Goal: Task Accomplishment & Management: Use online tool/utility

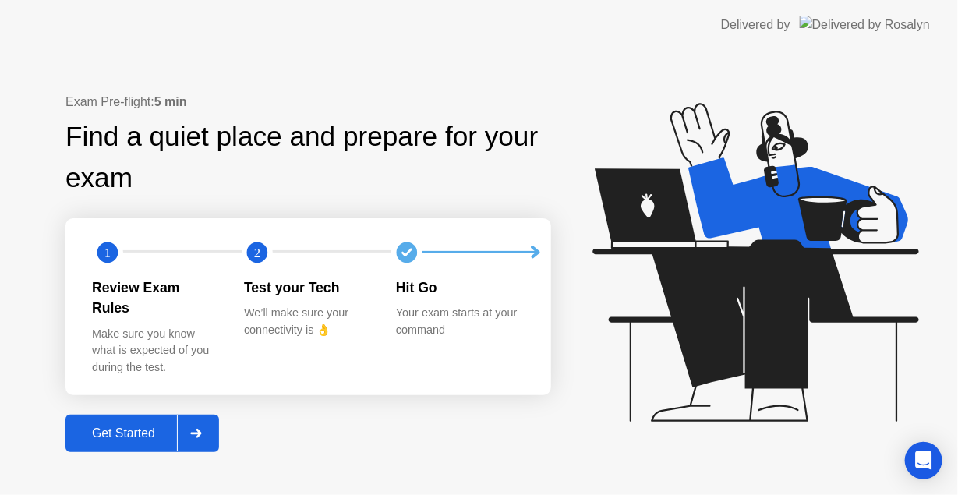
click at [129, 427] on div "Get Started" at bounding box center [123, 434] width 107 height 14
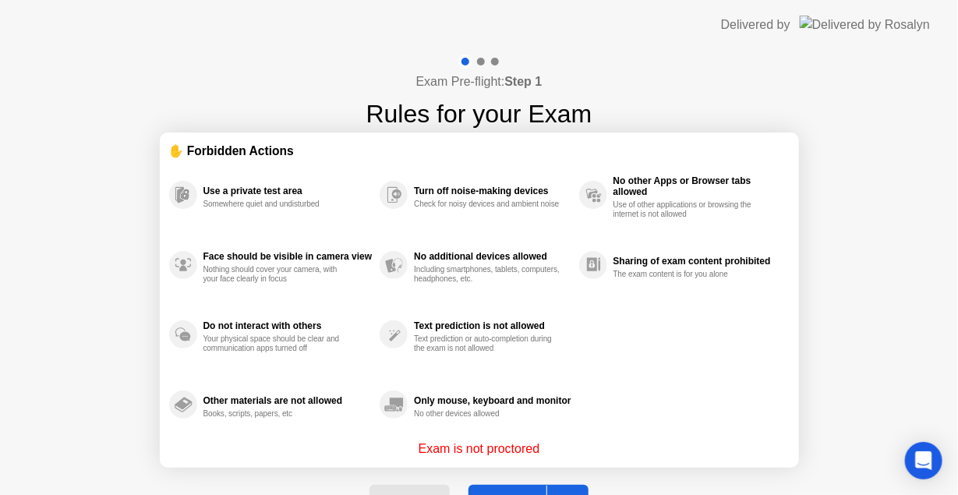
click at [516, 486] on button "Got it" at bounding box center [529, 503] width 120 height 37
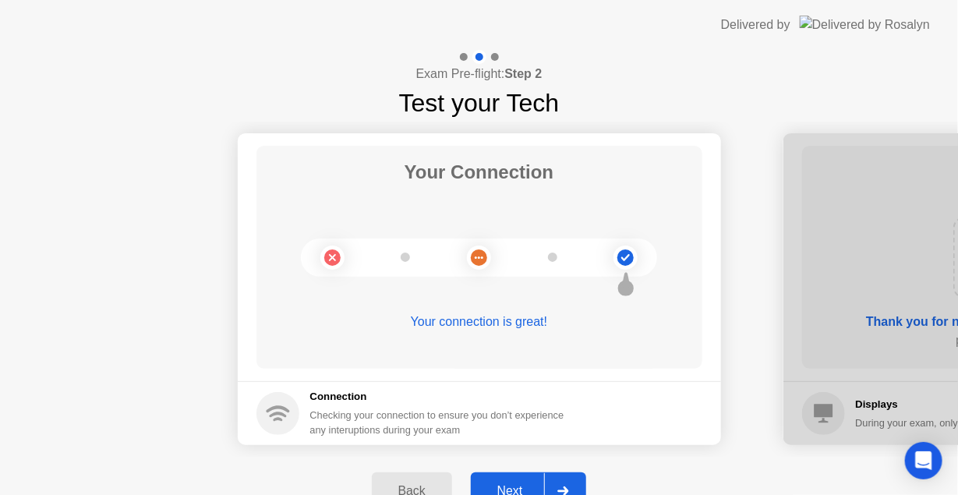
click at [507, 485] on div "Next" at bounding box center [510, 491] width 69 height 14
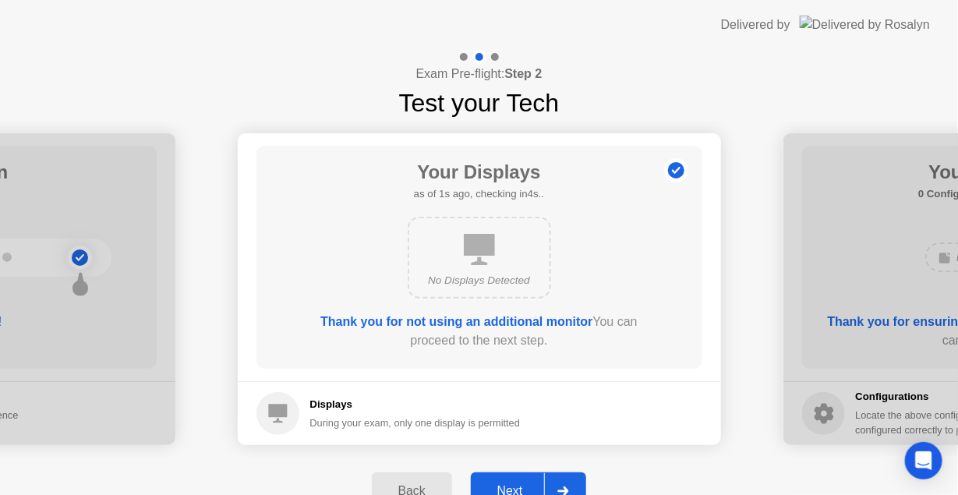
click at [512, 484] on div "Next" at bounding box center [510, 491] width 69 height 14
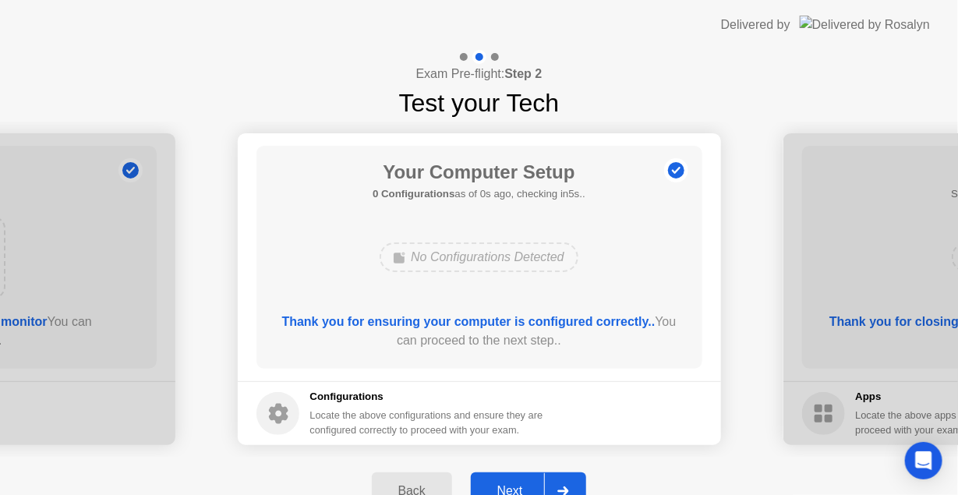
click at [512, 480] on button "Next" at bounding box center [529, 491] width 116 height 37
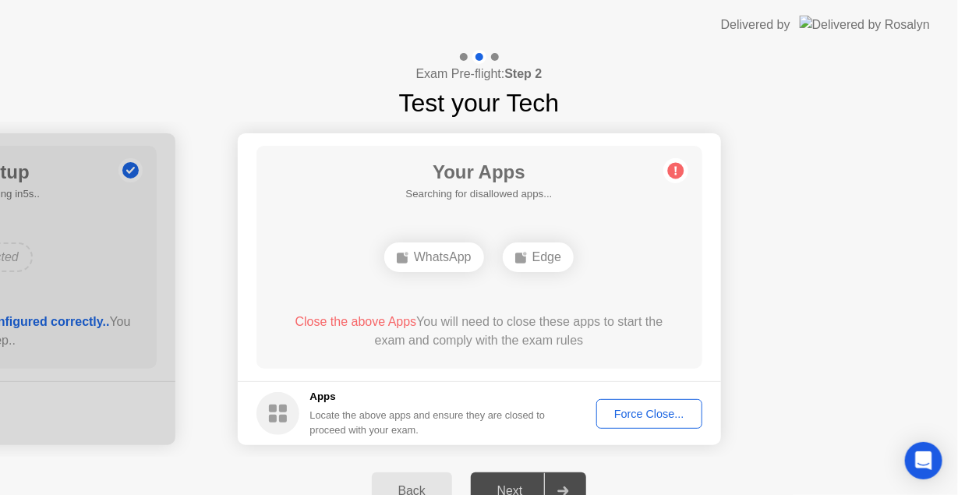
click at [629, 415] on div "Force Close..." at bounding box center [649, 414] width 95 height 12
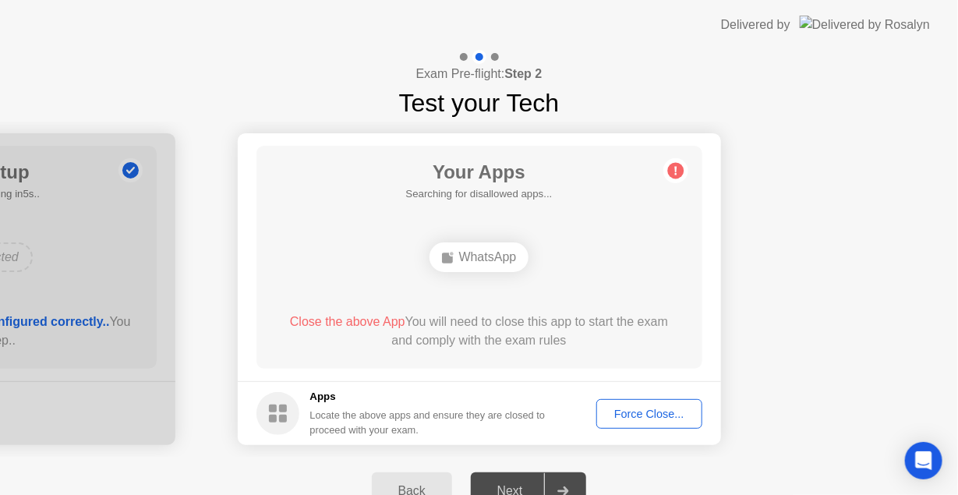
click at [627, 412] on div "Force Close..." at bounding box center [649, 414] width 95 height 12
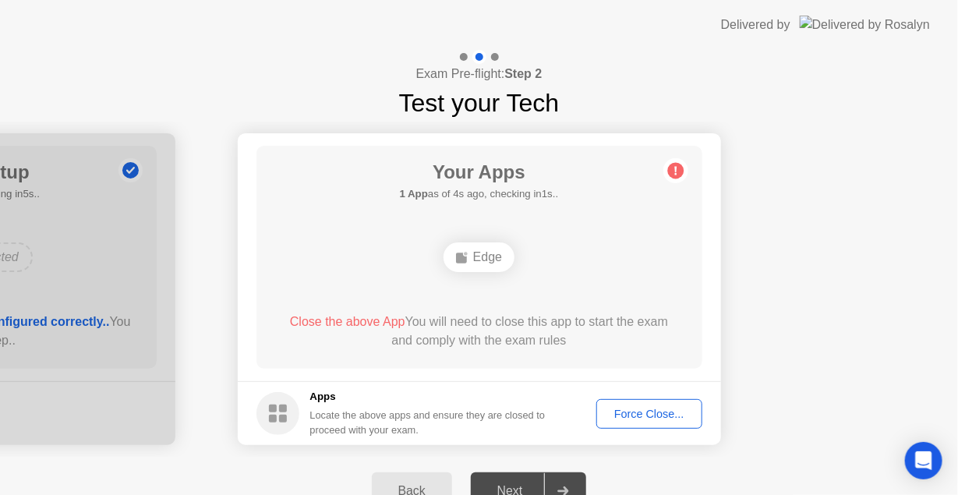
click at [627, 412] on div "Force Close..." at bounding box center [649, 414] width 95 height 12
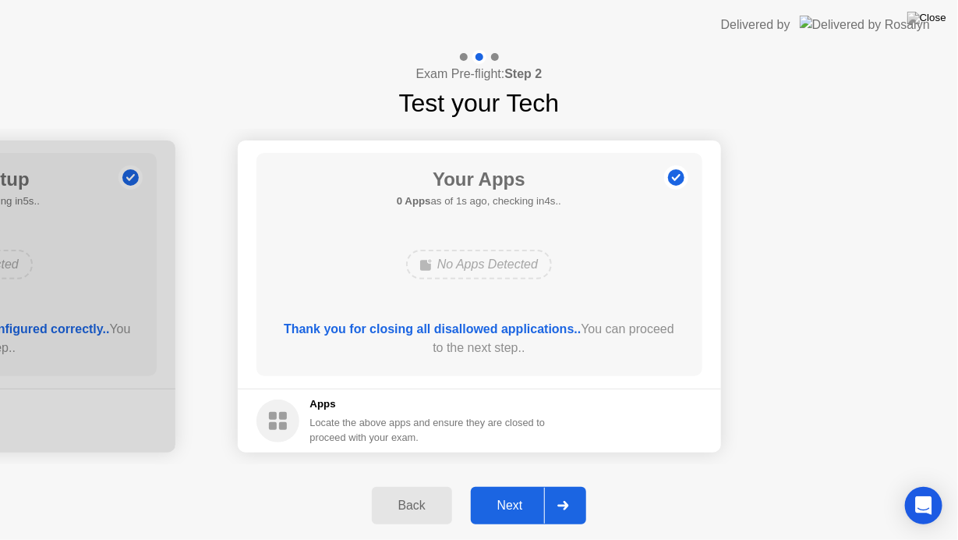
click at [507, 494] on div "Next" at bounding box center [510, 505] width 69 height 14
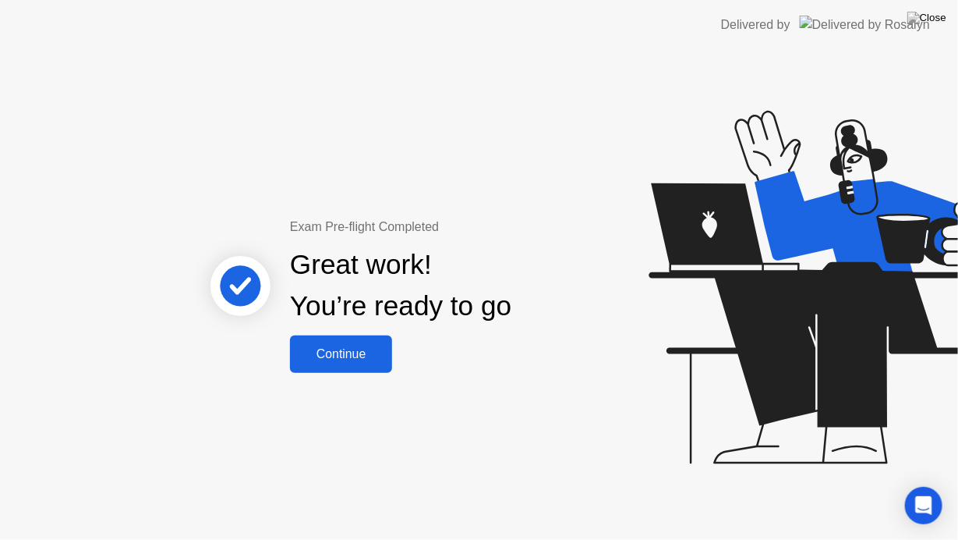
click at [355, 352] on div "Continue" at bounding box center [341, 354] width 93 height 14
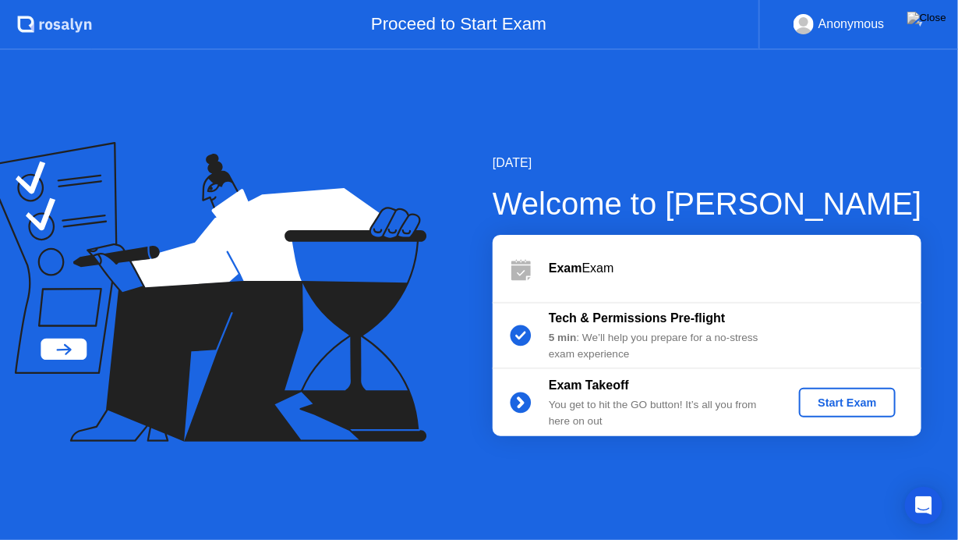
click at [851, 403] on div "Start Exam" at bounding box center [846, 402] width 83 height 12
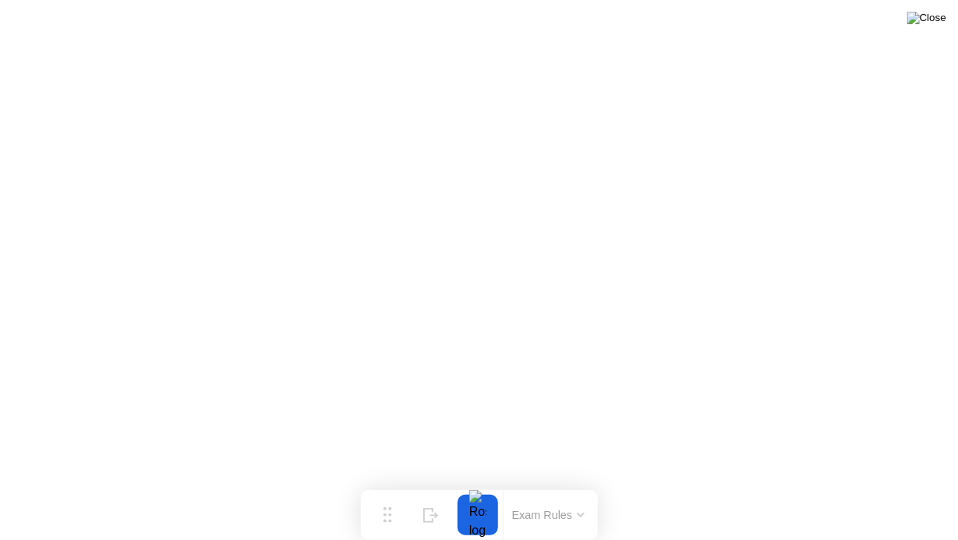
click at [936, 19] on img at bounding box center [927, 18] width 39 height 12
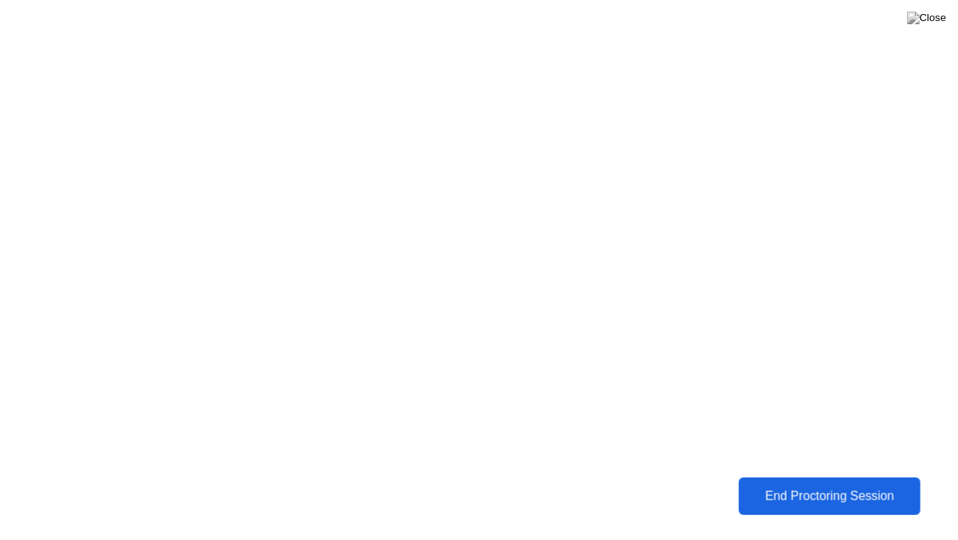
click at [816, 485] on button "End Proctoring Session" at bounding box center [829, 495] width 182 height 37
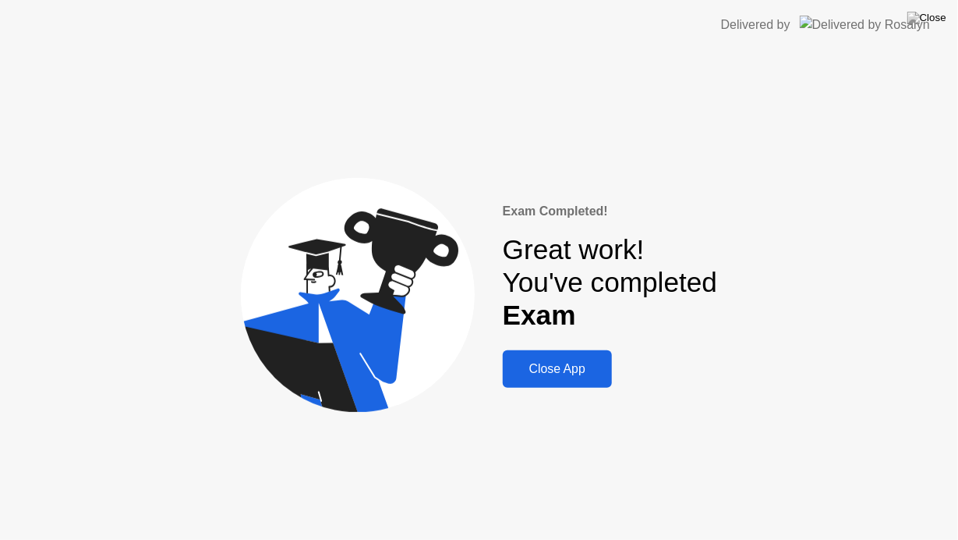
click at [560, 366] on div "Close App" at bounding box center [558, 369] width 100 height 14
